Goal: Check status: Check status

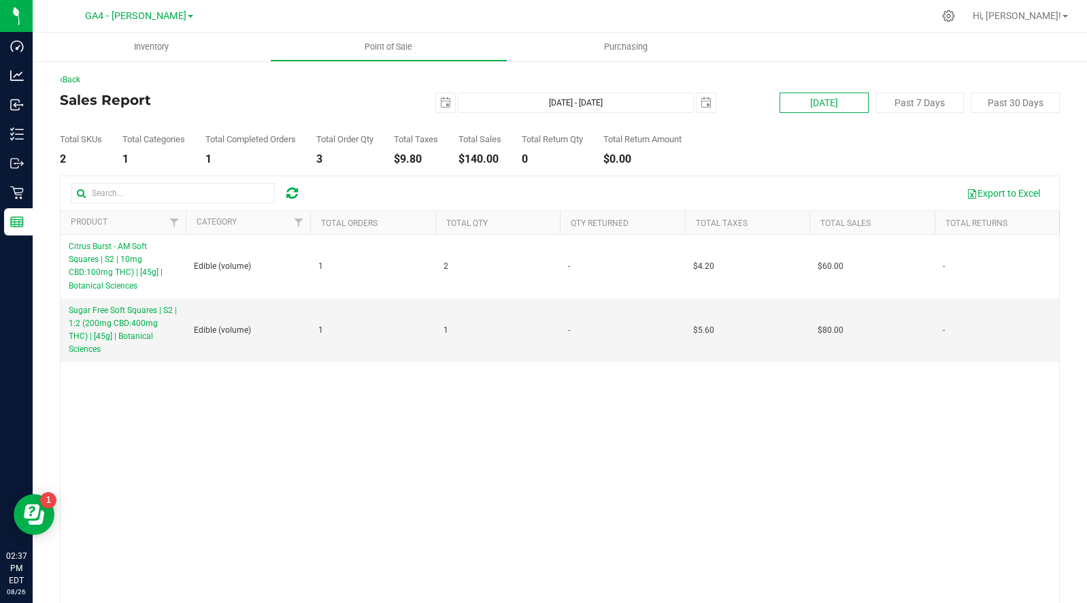
click at [831, 97] on button "[DATE]" at bounding box center [823, 103] width 89 height 20
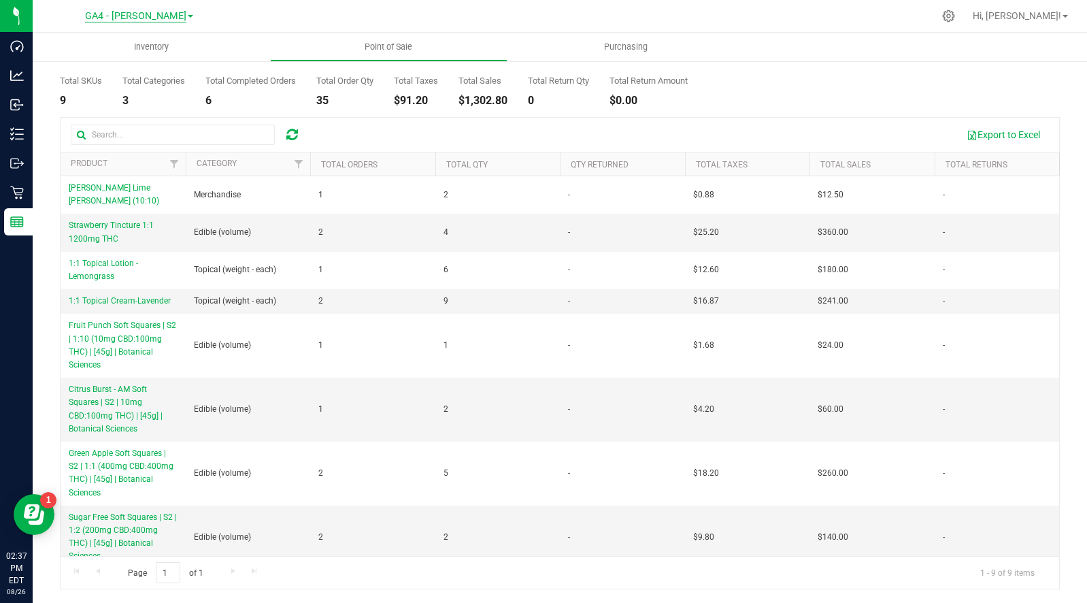
click at [144, 14] on span "GA4 - [PERSON_NAME]" at bounding box center [135, 16] width 101 height 12
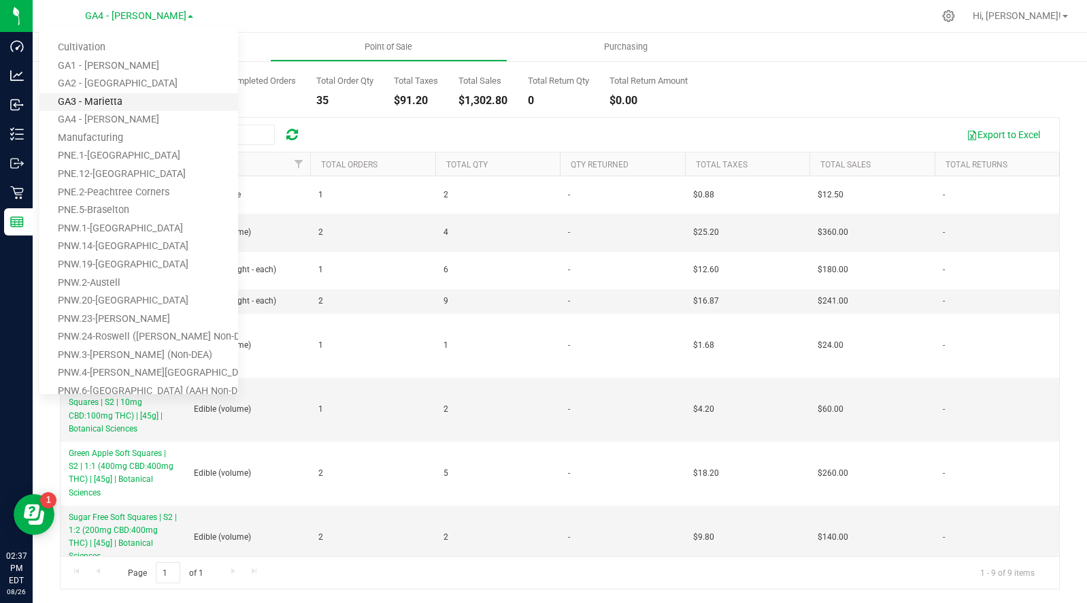
click at [116, 103] on link "GA3 - Marietta" at bounding box center [138, 102] width 199 height 18
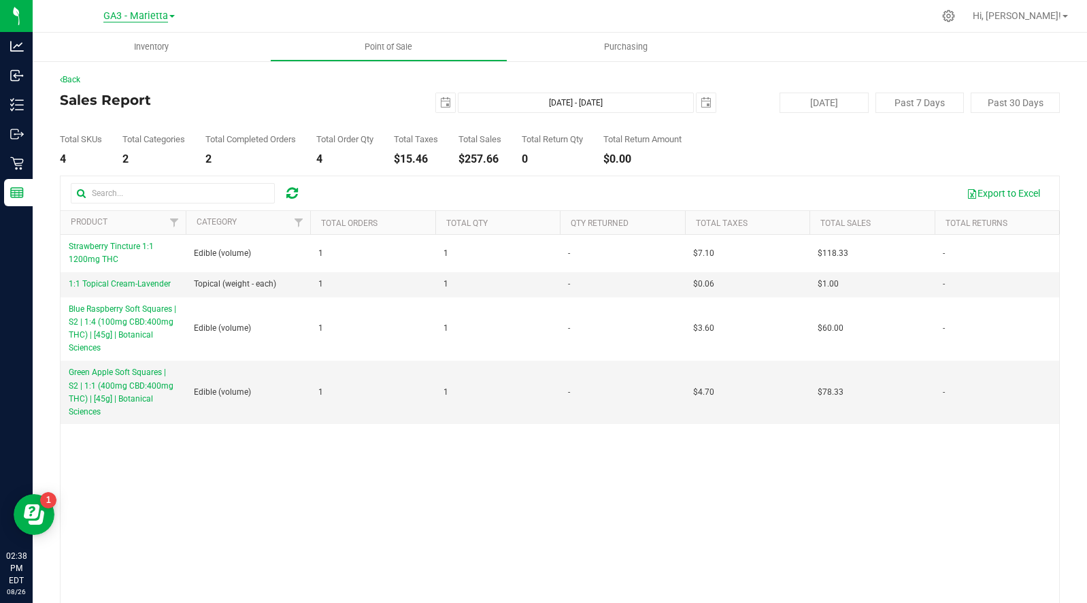
click at [156, 12] on span "GA3 - Marietta" at bounding box center [135, 16] width 65 height 12
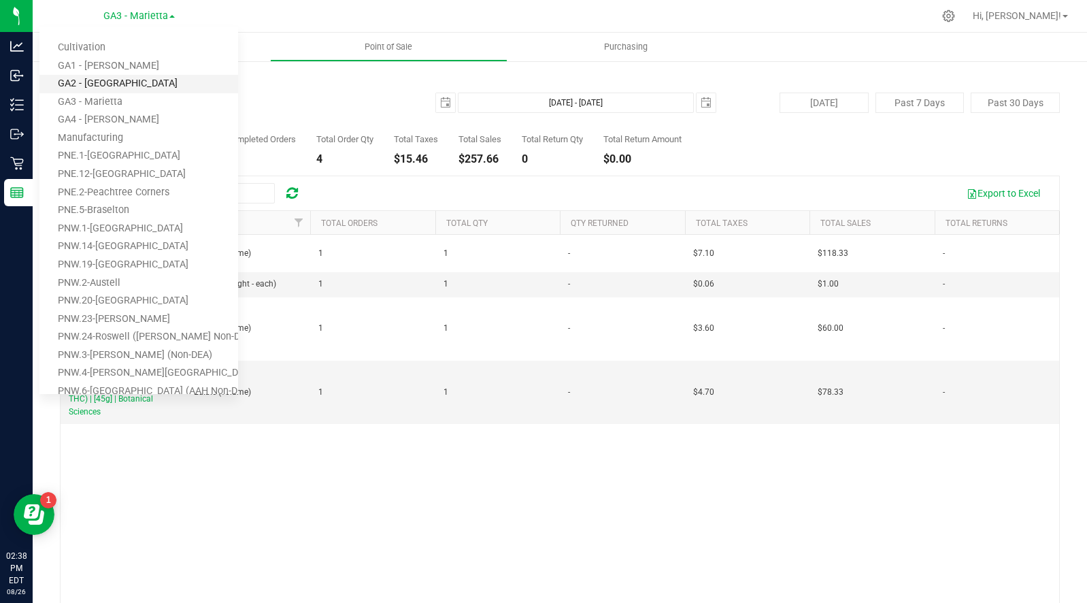
click at [138, 80] on link "GA2 - [GEOGRAPHIC_DATA]" at bounding box center [138, 84] width 199 height 18
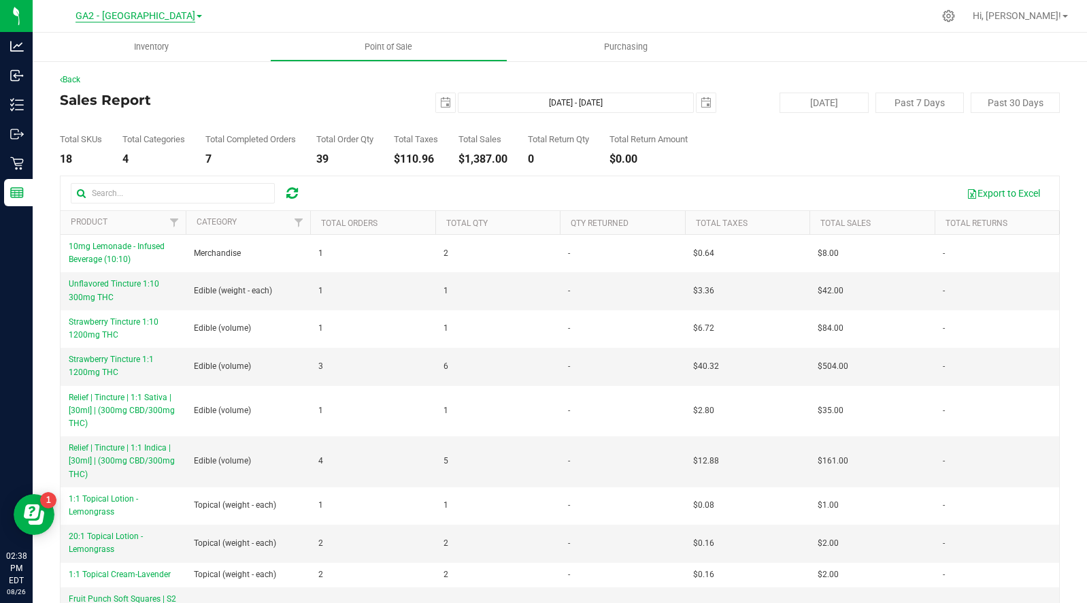
click at [122, 15] on span "GA2 - [GEOGRAPHIC_DATA]" at bounding box center [136, 16] width 120 height 12
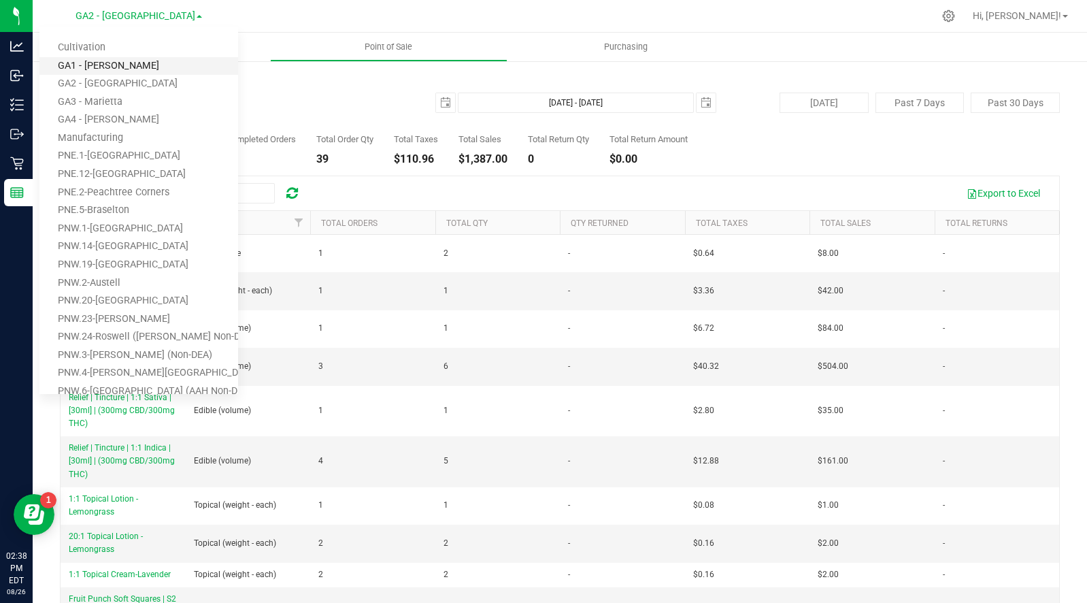
click at [112, 62] on link "GA1 - [PERSON_NAME]" at bounding box center [138, 66] width 199 height 18
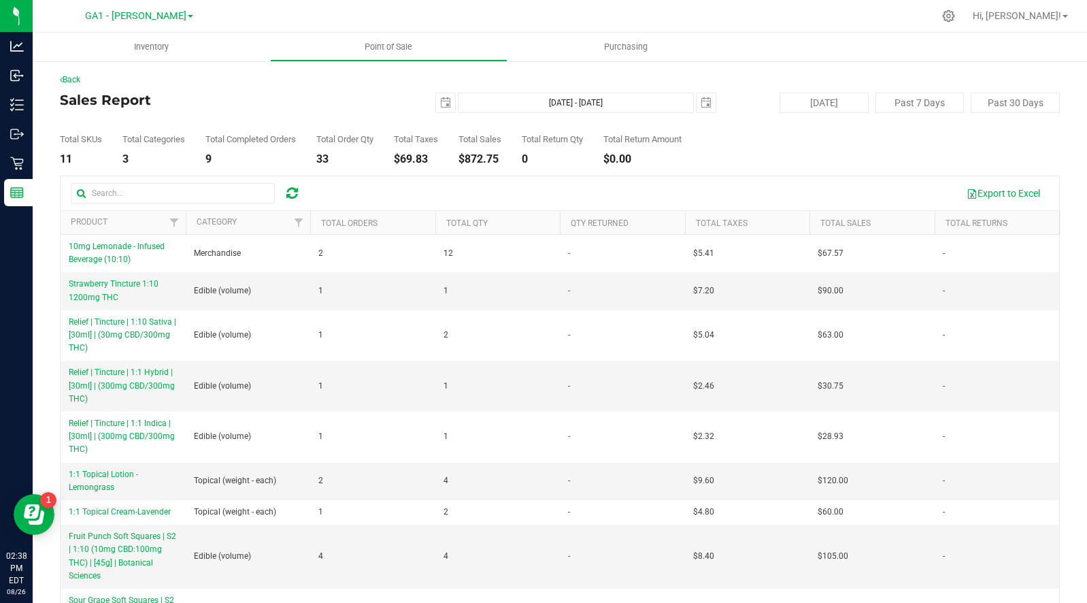
click at [281, 97] on h4 "Sales Report" at bounding box center [226, 100] width 333 height 15
